Goal: Task Accomplishment & Management: Manage account settings

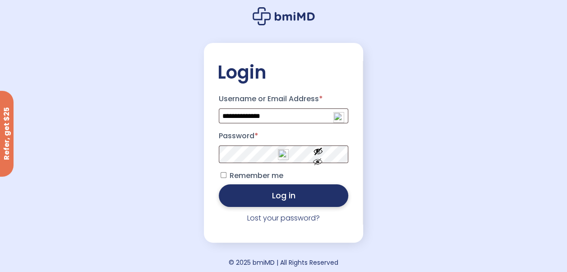
click at [305, 201] on button "Log in" at bounding box center [284, 195] width 130 height 23
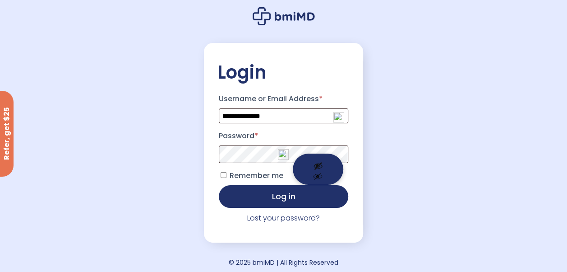
click at [317, 151] on span at bounding box center [284, 154] width 130 height 18
click at [317, 163] on button "Show password" at bounding box center [318, 168] width 51 height 31
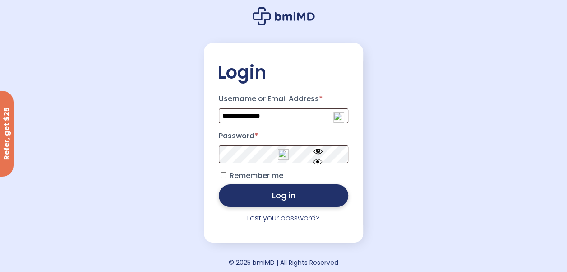
click at [269, 198] on button "Log in" at bounding box center [284, 195] width 130 height 23
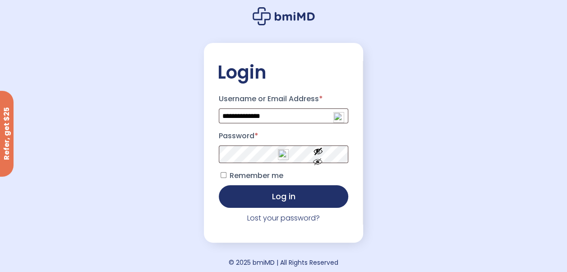
click at [269, 198] on button "Log in" at bounding box center [284, 196] width 130 height 23
click at [249, 197] on button "Log in" at bounding box center [284, 196] width 130 height 23
click at [283, 158] on img at bounding box center [283, 154] width 11 height 11
click at [411, 171] on div "**********" at bounding box center [283, 138] width 567 height 276
click at [276, 199] on button "Log in" at bounding box center [284, 196] width 130 height 23
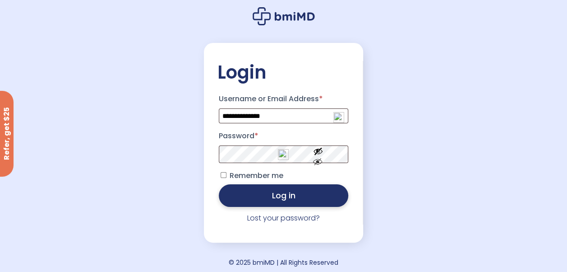
click at [259, 200] on button "Log in" at bounding box center [284, 195] width 130 height 23
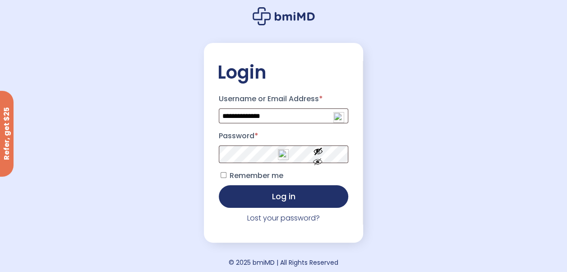
click at [385, 153] on div "**********" at bounding box center [283, 138] width 567 height 276
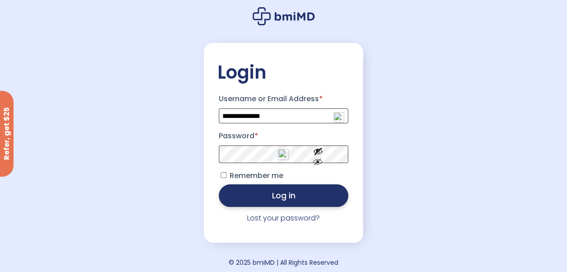
click at [324, 206] on button "Log in" at bounding box center [284, 195] width 130 height 23
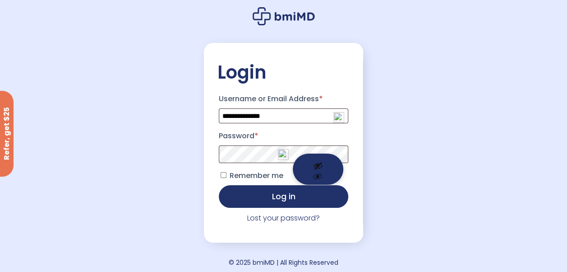
click at [321, 165] on button "Show password" at bounding box center [318, 168] width 51 height 31
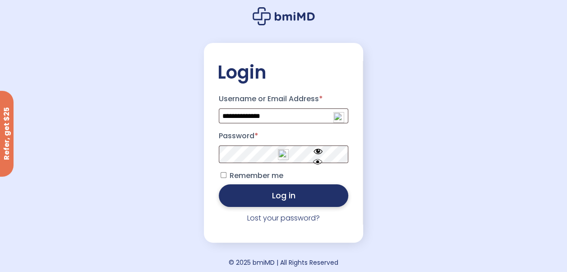
click at [289, 199] on button "Log in" at bounding box center [284, 195] width 130 height 23
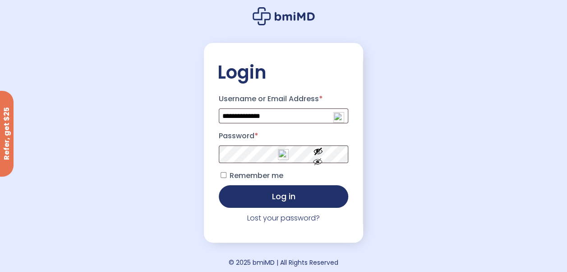
drag, startPoint x: 541, startPoint y: 0, endPoint x: 337, endPoint y: 21, distance: 204.5
click at [337, 21] on div "**********" at bounding box center [284, 138] width 160 height 276
click at [9, 141] on div "Refer, get $25" at bounding box center [7, 134] width 14 height 86
click at [320, 157] on button "Show password" at bounding box center [318, 168] width 51 height 31
click at [318, 152] on span at bounding box center [284, 154] width 130 height 18
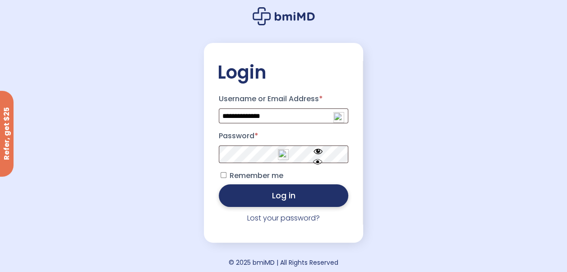
click at [251, 201] on button "Log in" at bounding box center [284, 195] width 130 height 23
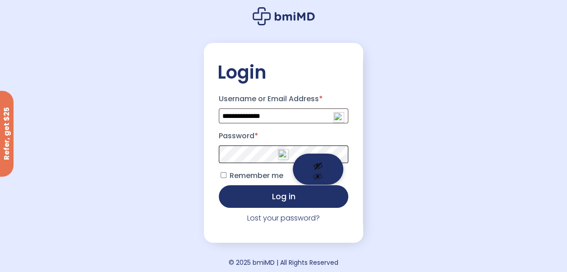
click at [315, 155] on span at bounding box center [284, 154] width 130 height 18
click at [321, 160] on button "Show password" at bounding box center [318, 168] width 51 height 31
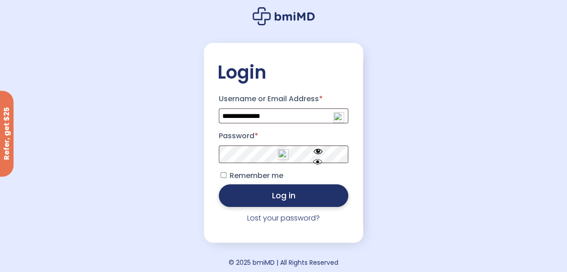
click at [307, 198] on button "Log in" at bounding box center [284, 195] width 130 height 23
click at [251, 202] on button "Log in" at bounding box center [284, 195] width 130 height 23
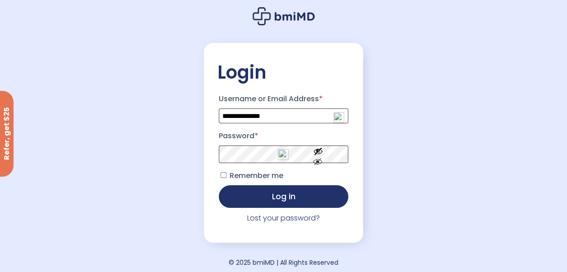
drag, startPoint x: 467, startPoint y: 1, endPoint x: 342, endPoint y: 15, distance: 125.4
click at [342, 15] on div "**********" at bounding box center [284, 138] width 160 height 276
click at [291, 219] on link "Lost your password?" at bounding box center [283, 218] width 73 height 10
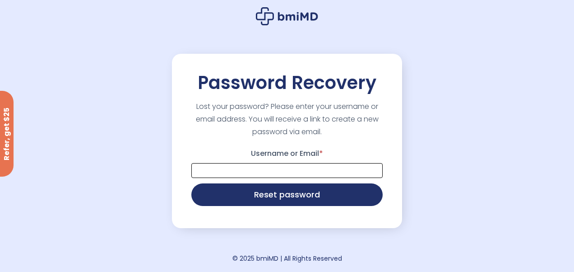
click at [296, 171] on input "Username or Email *" at bounding box center [286, 170] width 191 height 15
type input "**********"
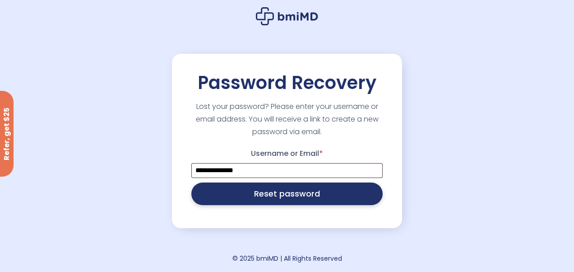
click at [298, 197] on button "Reset password" at bounding box center [286, 193] width 191 height 23
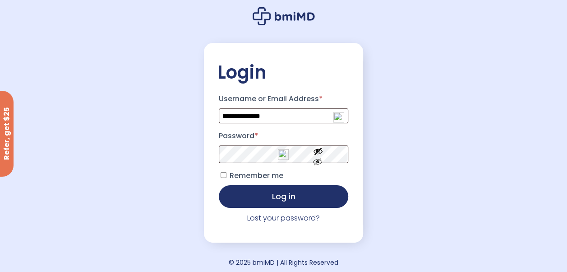
click at [299, 204] on button "Log in" at bounding box center [284, 196] width 130 height 23
